Goal: Task Accomplishment & Management: Complete application form

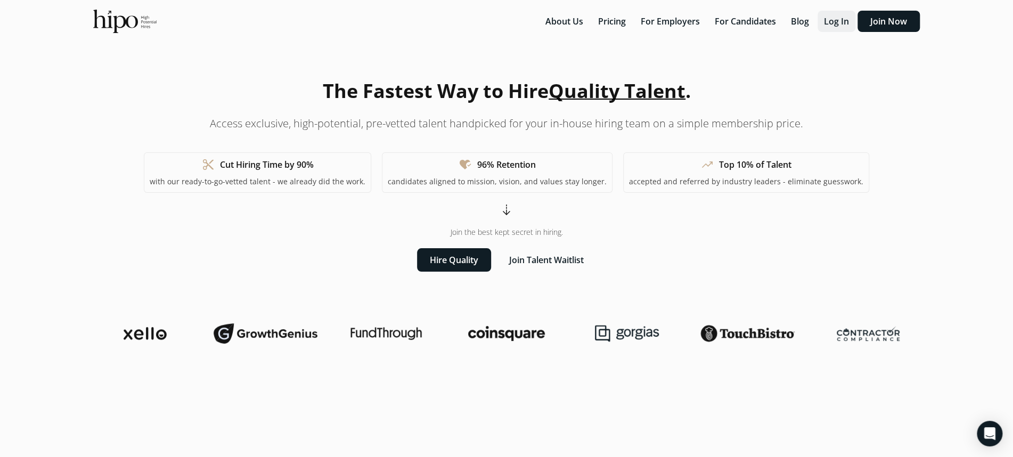
click at [841, 24] on button "Log In" at bounding box center [836, 21] width 38 height 21
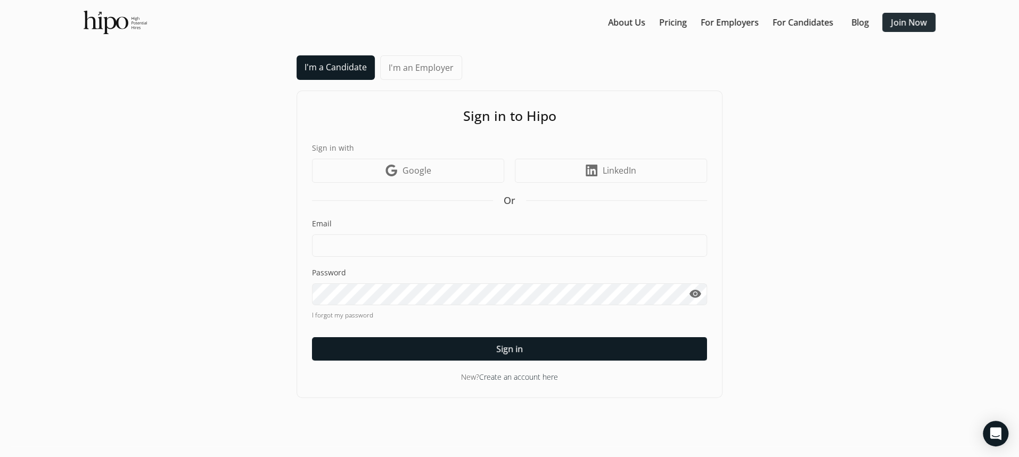
click at [901, 24] on link "Join Now" at bounding box center [909, 22] width 36 height 13
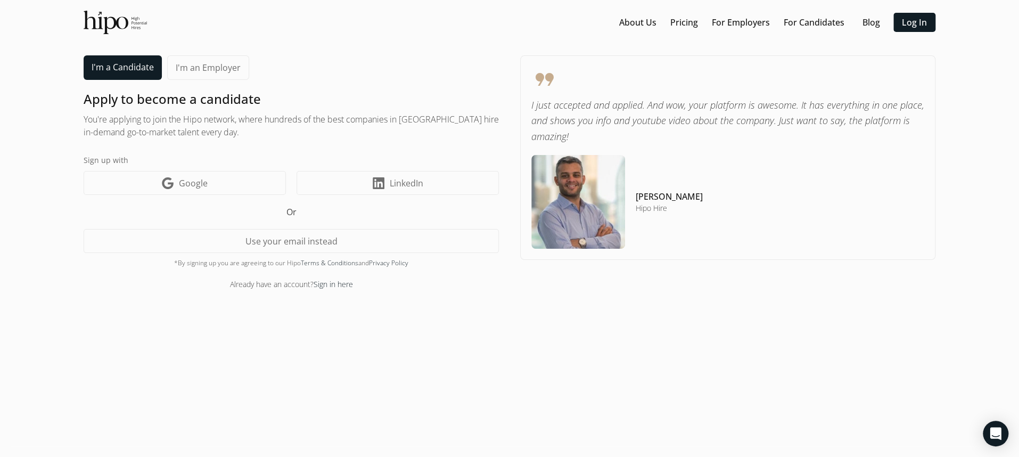
click at [210, 70] on link "I'm an Employer" at bounding box center [208, 67] width 82 height 24
